Goal: Check status: Check status

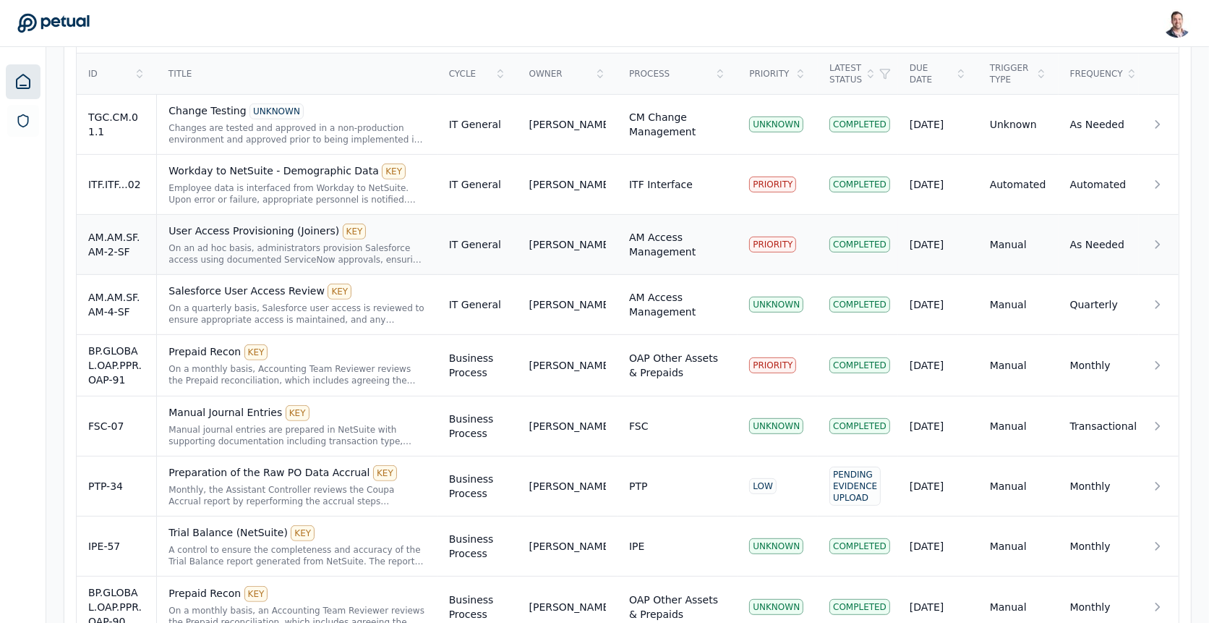
scroll to position [198, 0]
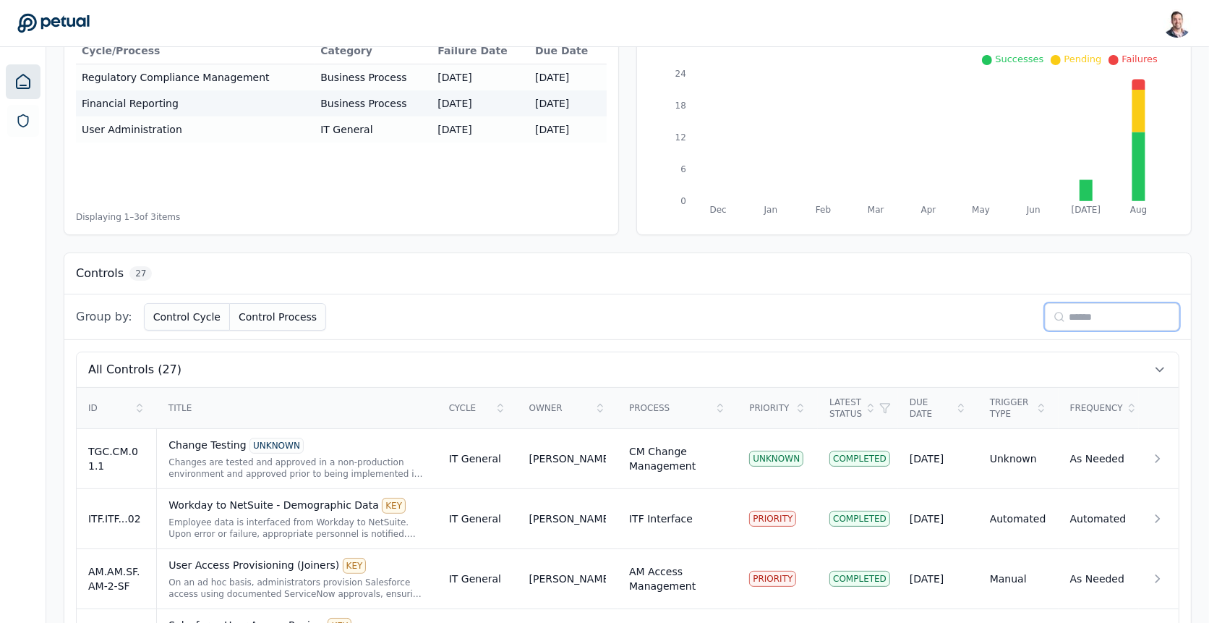
click at [1084, 303] on input at bounding box center [1112, 316] width 135 height 27
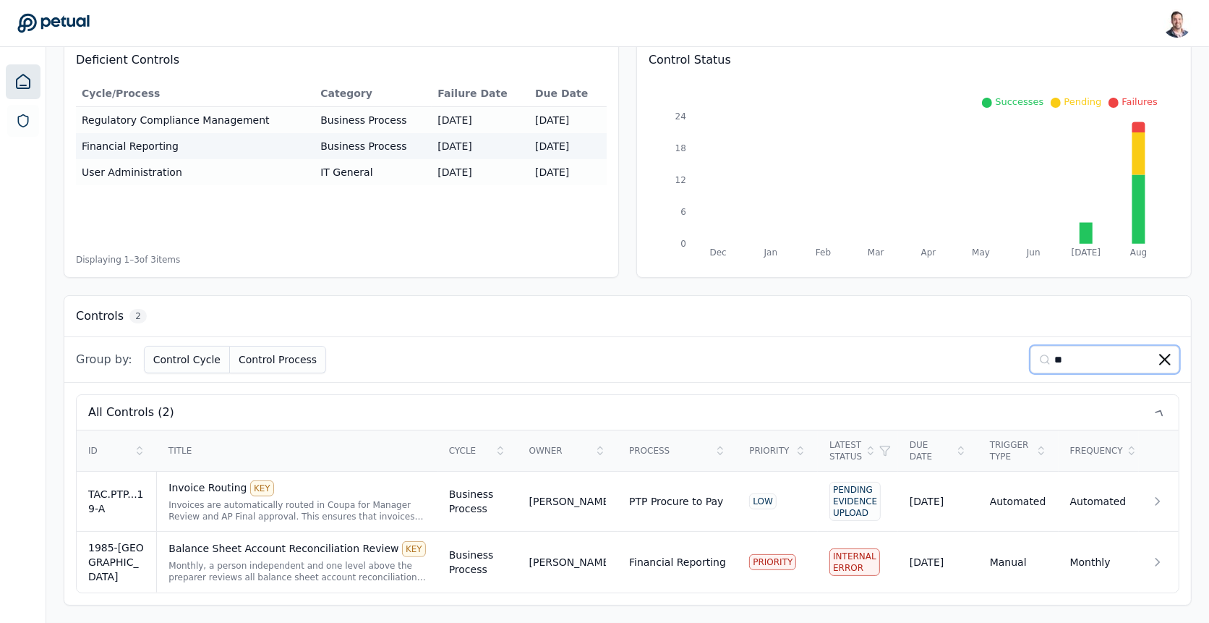
scroll to position [147, 0]
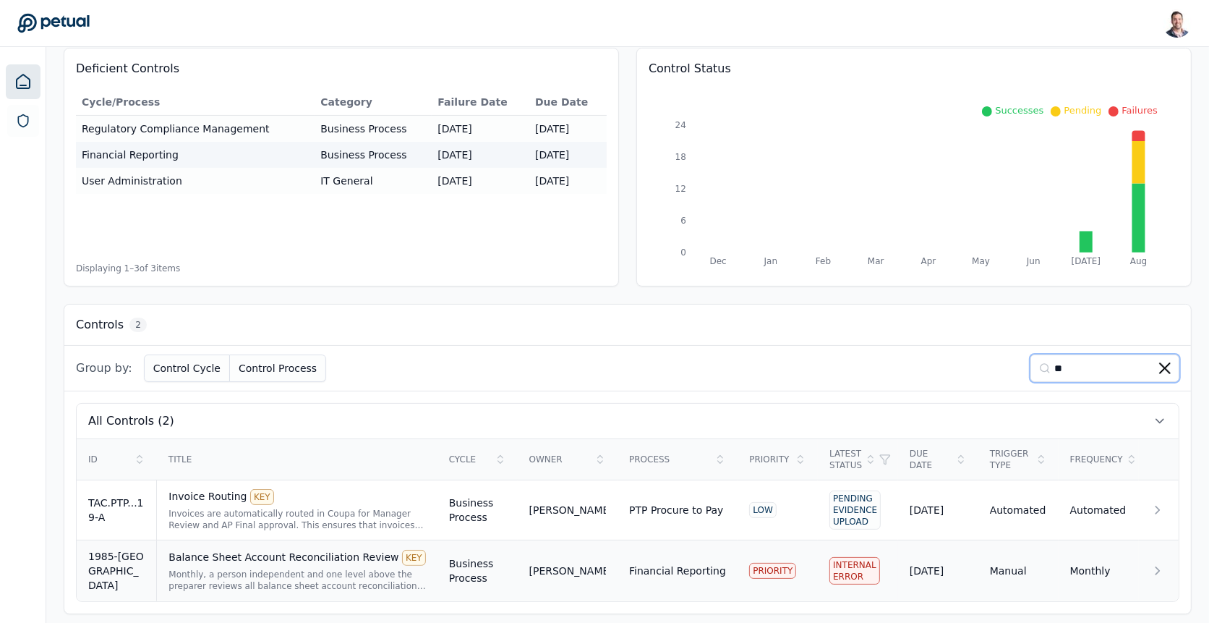
type input "**"
click at [300, 550] on div "Balance Sheet Account Reconciliation Review KEY" at bounding box center [297, 558] width 257 height 16
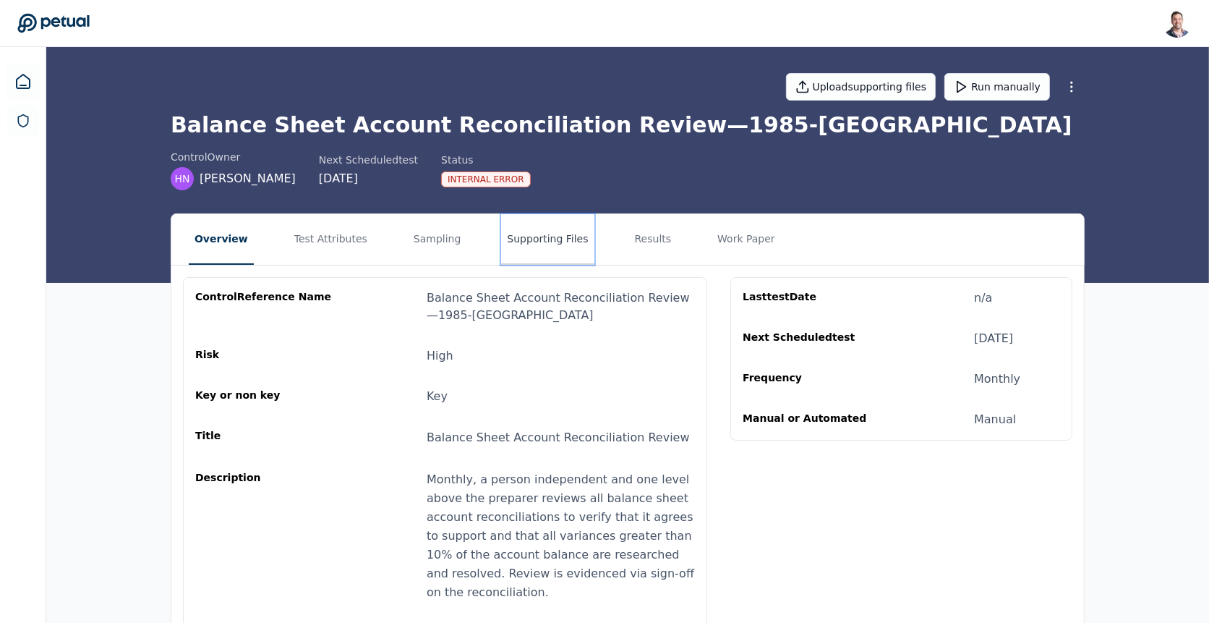
click at [514, 240] on button "Supporting Files" at bounding box center [547, 239] width 93 height 51
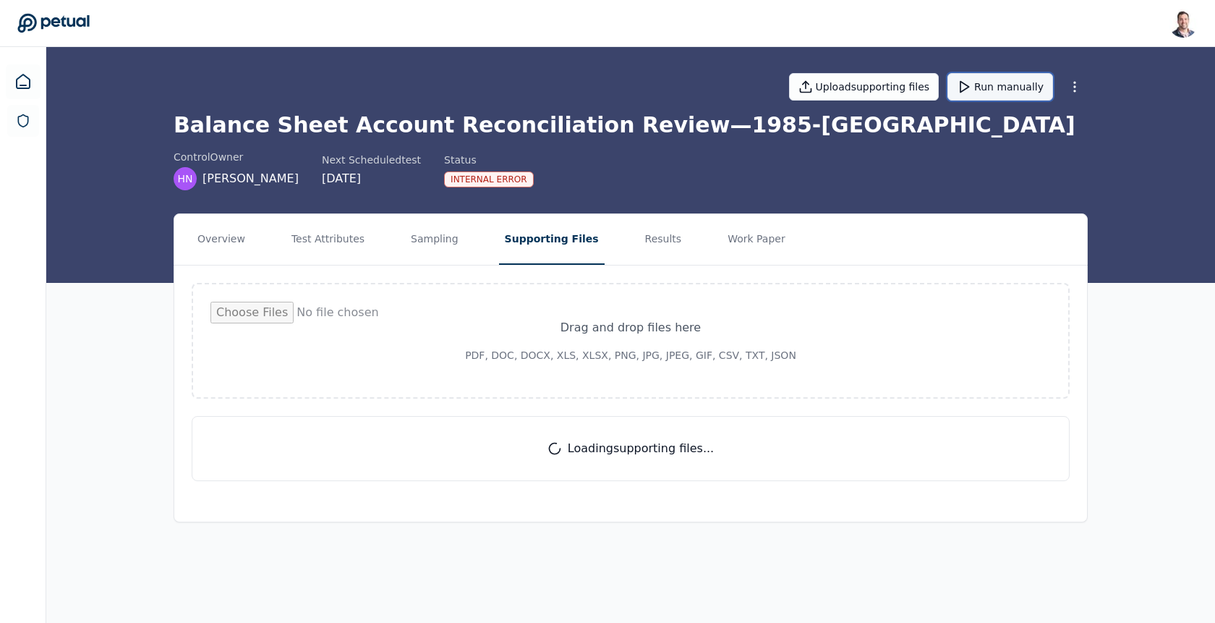
click at [997, 84] on button "Run manually" at bounding box center [1001, 86] width 106 height 27
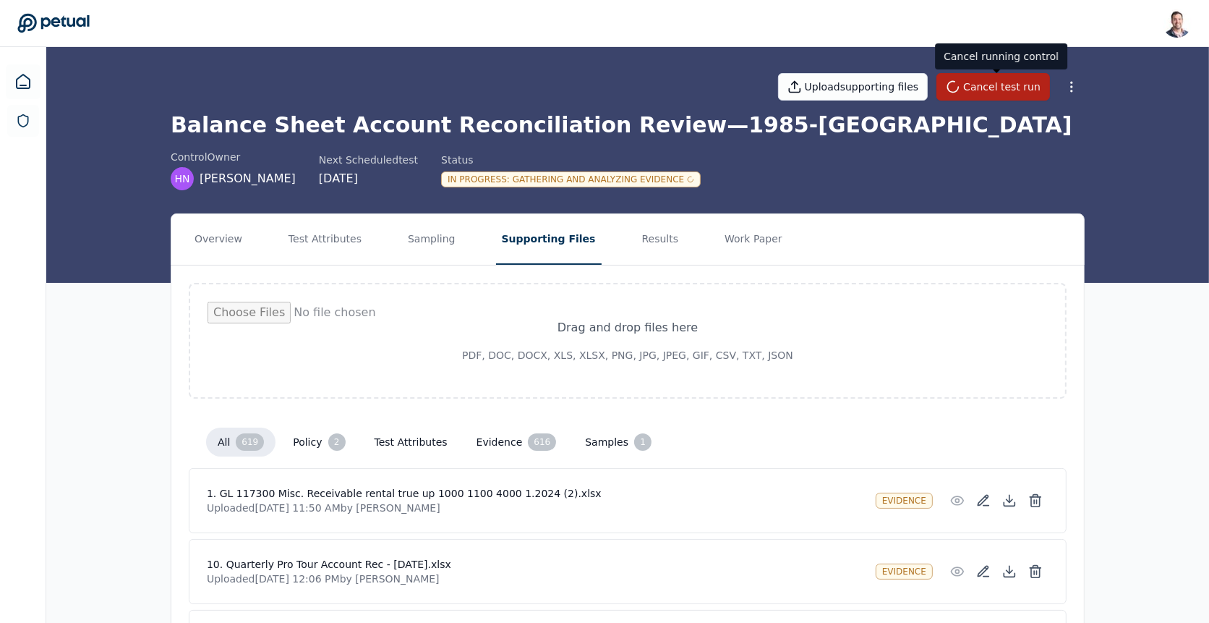
click at [611, 127] on h1 "Balance Sheet Account Reconciliation Review — 1985-CA" at bounding box center [628, 125] width 914 height 26
click at [605, 132] on h1 "Balance Sheet Account Reconciliation Review — 1985-CA" at bounding box center [628, 125] width 914 height 26
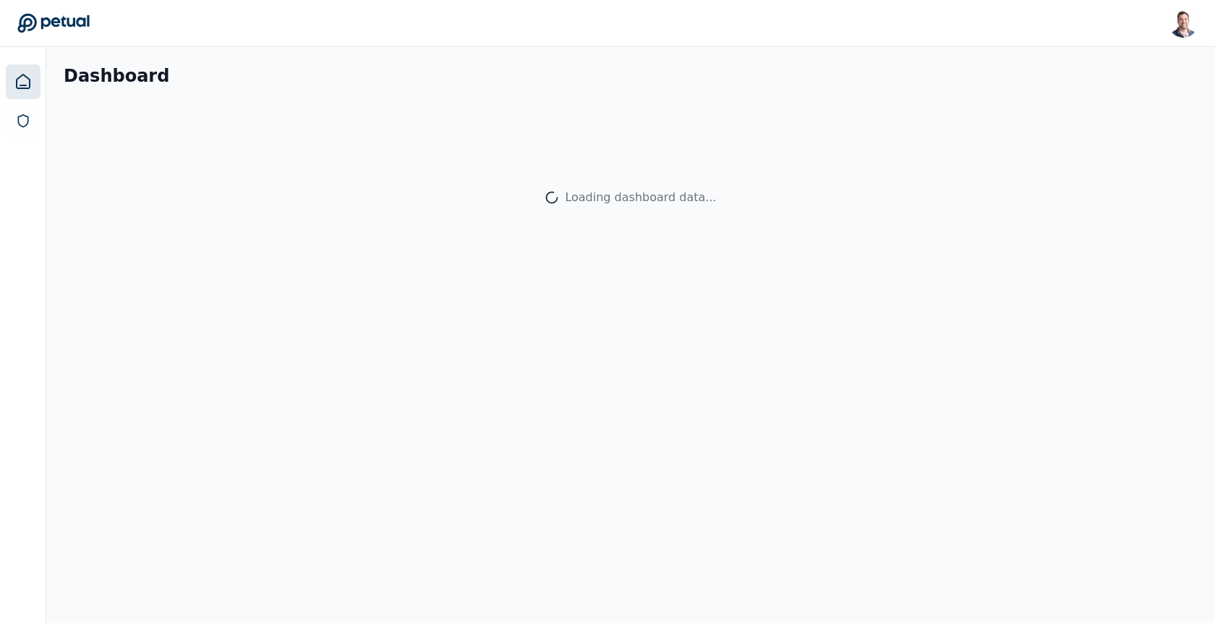
click at [25, 99] on div at bounding box center [23, 335] width 46 height 576
click at [31, 83] on icon at bounding box center [22, 81] width 17 height 17
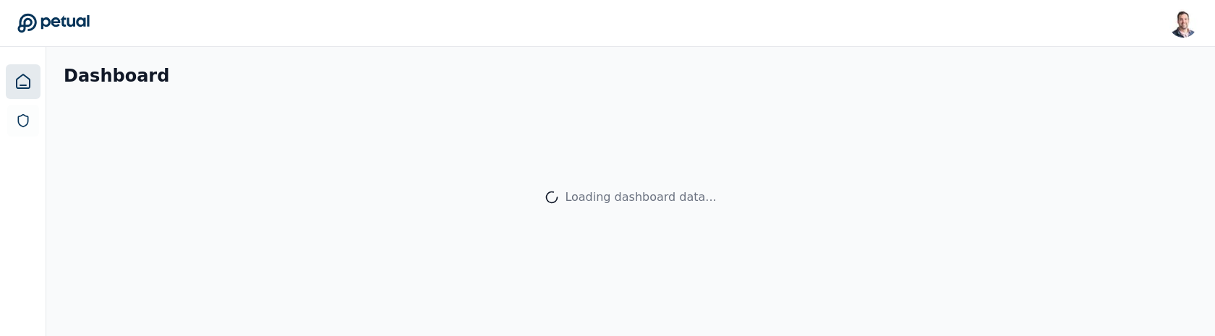
click at [480, 218] on div "Loading dashboard data..." at bounding box center [631, 197] width 1134 height 185
click at [422, 232] on div "Loading dashboard data..." at bounding box center [631, 197] width 1134 height 185
